Goal: Find specific page/section: Find specific page/section

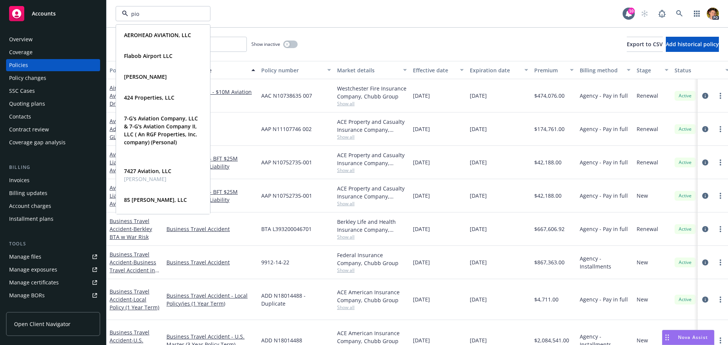
type input "pion"
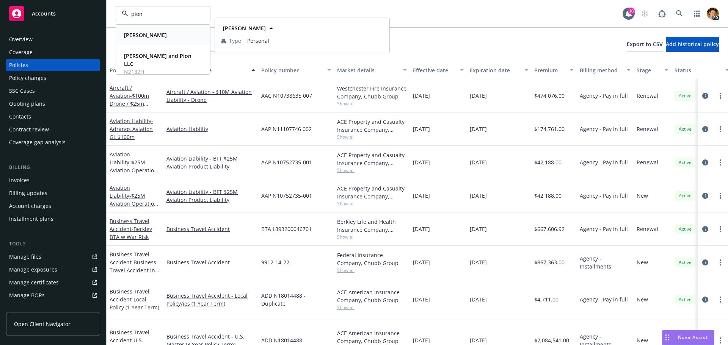
click at [141, 36] on strong "[PERSON_NAME]" at bounding box center [145, 34] width 43 height 7
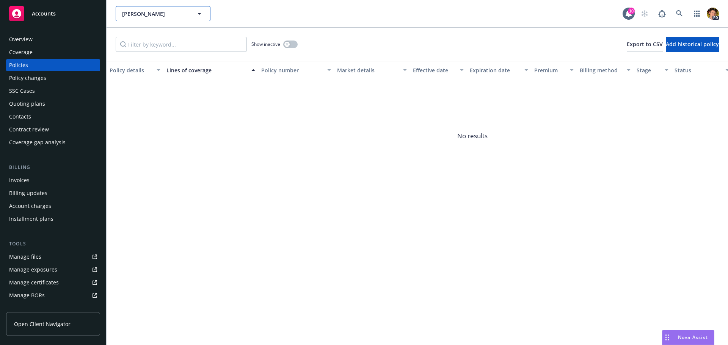
click at [173, 14] on span "[PERSON_NAME]" at bounding box center [155, 14] width 66 height 8
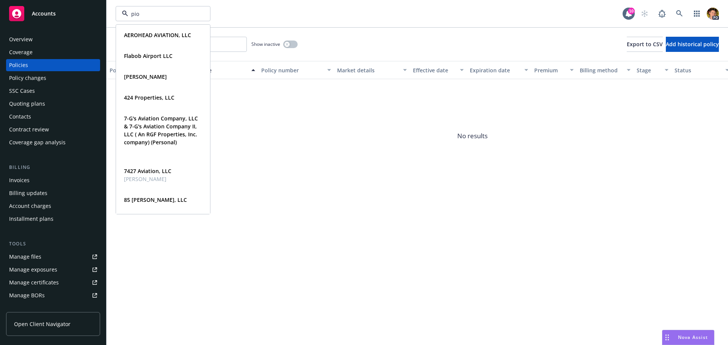
type input "pion"
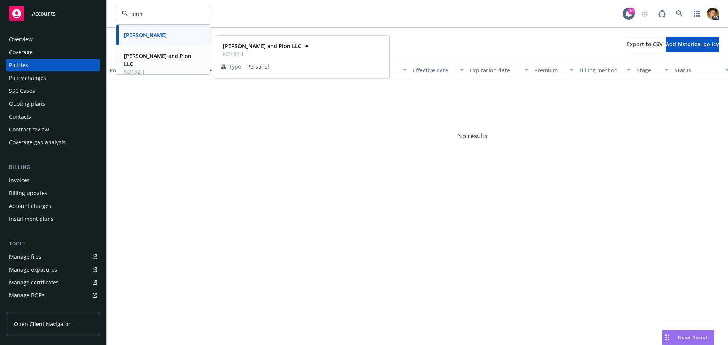
click at [164, 59] on strong "[PERSON_NAME] and Pion LLC" at bounding box center [157, 59] width 67 height 15
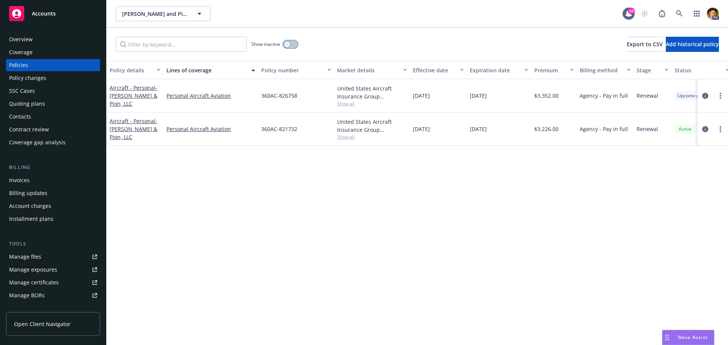
click at [295, 43] on button "button" at bounding box center [290, 45] width 14 height 8
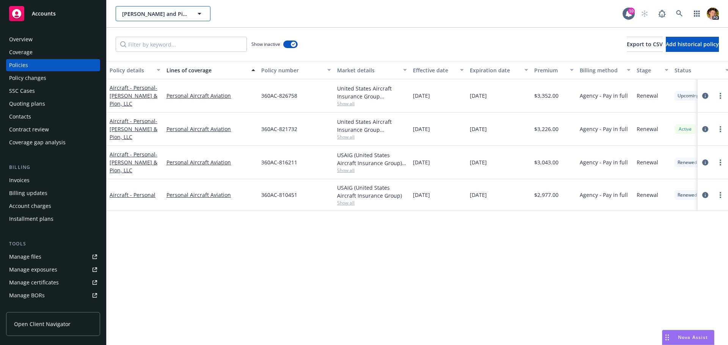
click at [176, 13] on span "[PERSON_NAME] and Pion LLC" at bounding box center [155, 14] width 66 height 8
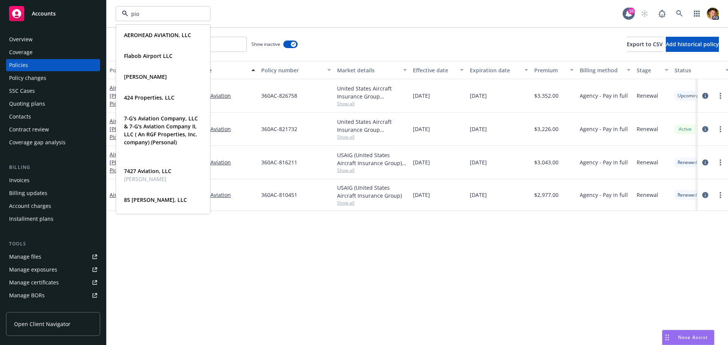
type input "pion"
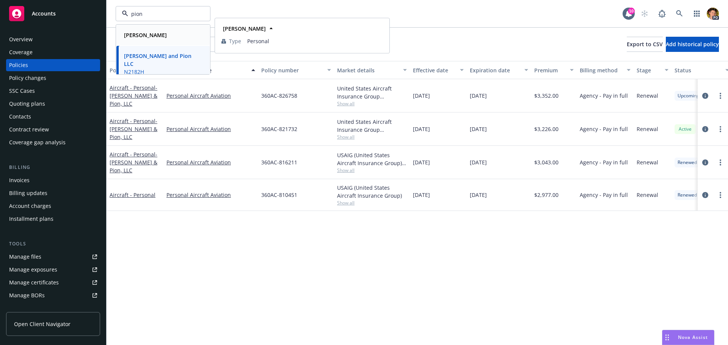
click at [158, 33] on div "[PERSON_NAME]" at bounding box center [163, 35] width 84 height 11
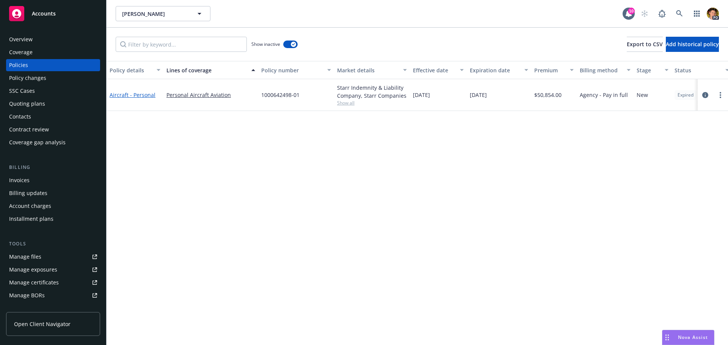
click at [132, 95] on link "Aircraft - Personal" at bounding box center [133, 94] width 46 height 7
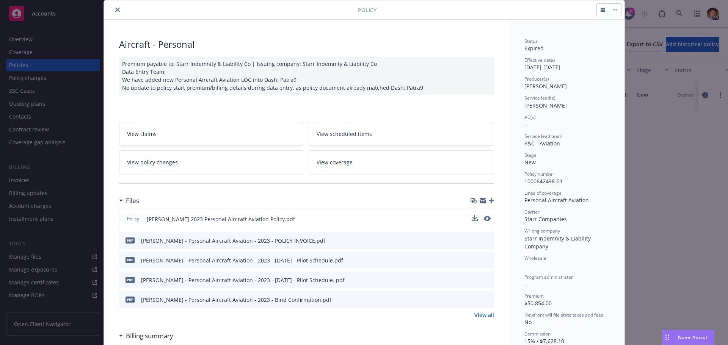
scroll to position [38, 0]
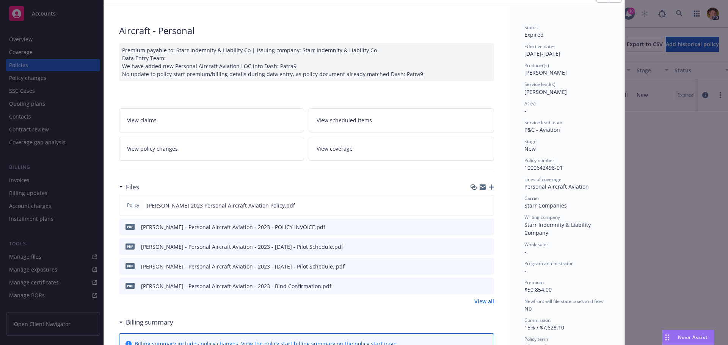
click at [486, 287] on icon "preview file" at bounding box center [486, 285] width 7 height 5
click at [484, 208] on button at bounding box center [487, 206] width 7 height 8
click at [484, 207] on icon "preview file" at bounding box center [486, 204] width 7 height 5
